Goal: Transaction & Acquisition: Download file/media

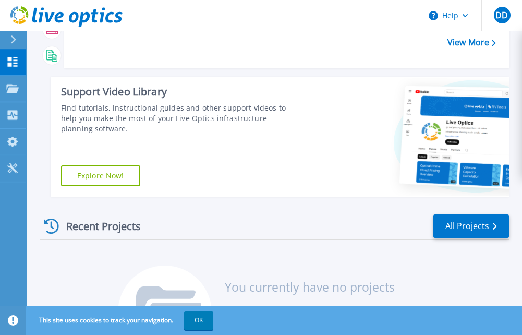
scroll to position [156, 0]
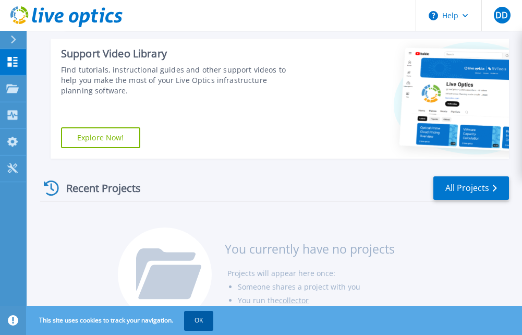
click at [193, 320] on button "OK" at bounding box center [198, 320] width 29 height 19
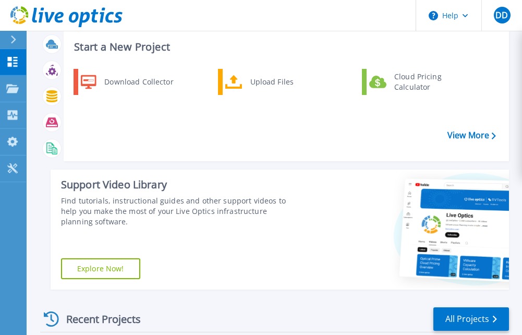
scroll to position [0, 0]
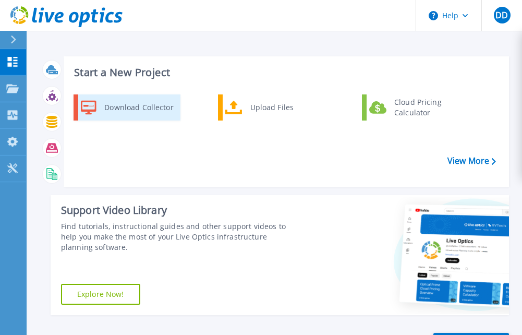
click at [145, 102] on div "Download Collector" at bounding box center [138, 107] width 79 height 21
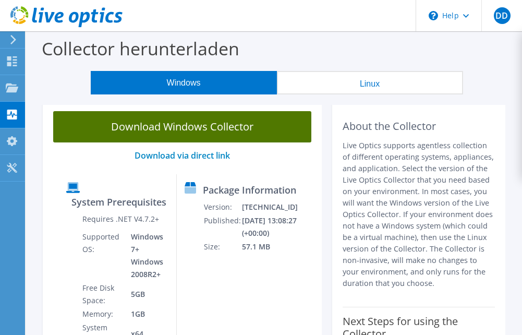
click at [173, 120] on link "Download Windows Collector" at bounding box center [182, 126] width 258 height 31
